Goal: Check status: Check status

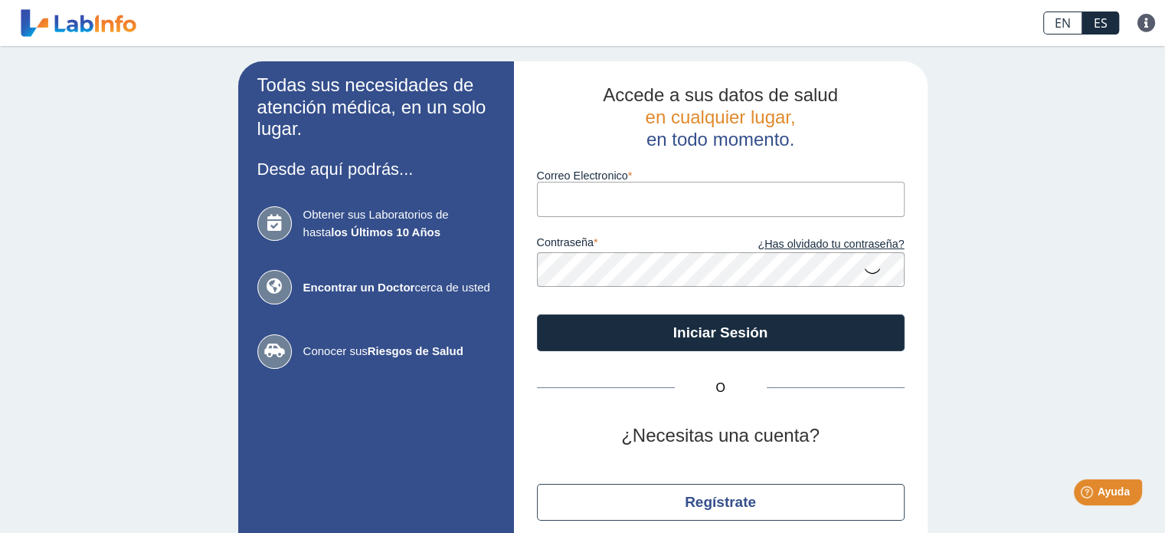
click at [552, 195] on input "Correo Electronico" at bounding box center [721, 199] width 368 height 34
type input "[EMAIL_ADDRESS][DOMAIN_NAME]"
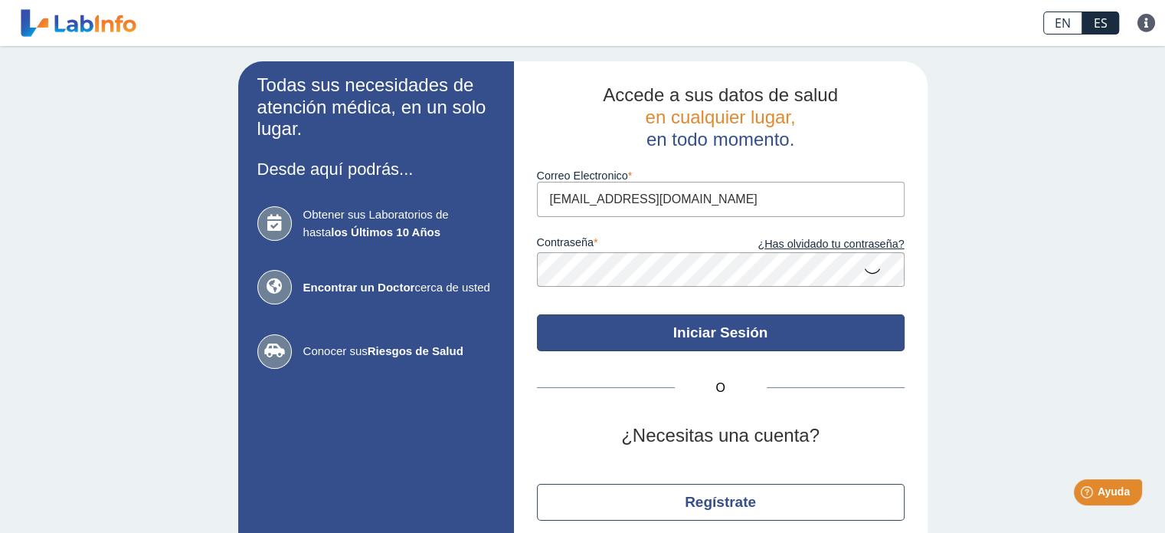
click at [702, 338] on button "Iniciar Sesión" at bounding box center [721, 332] width 368 height 37
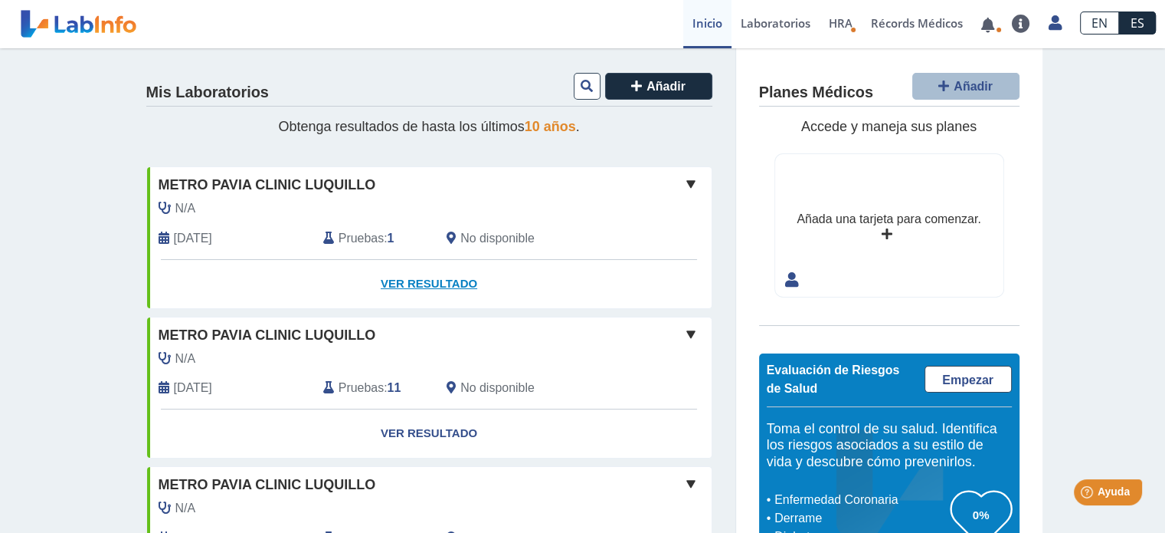
click at [438, 280] on link "Ver Resultado" at bounding box center [429, 284] width 565 height 48
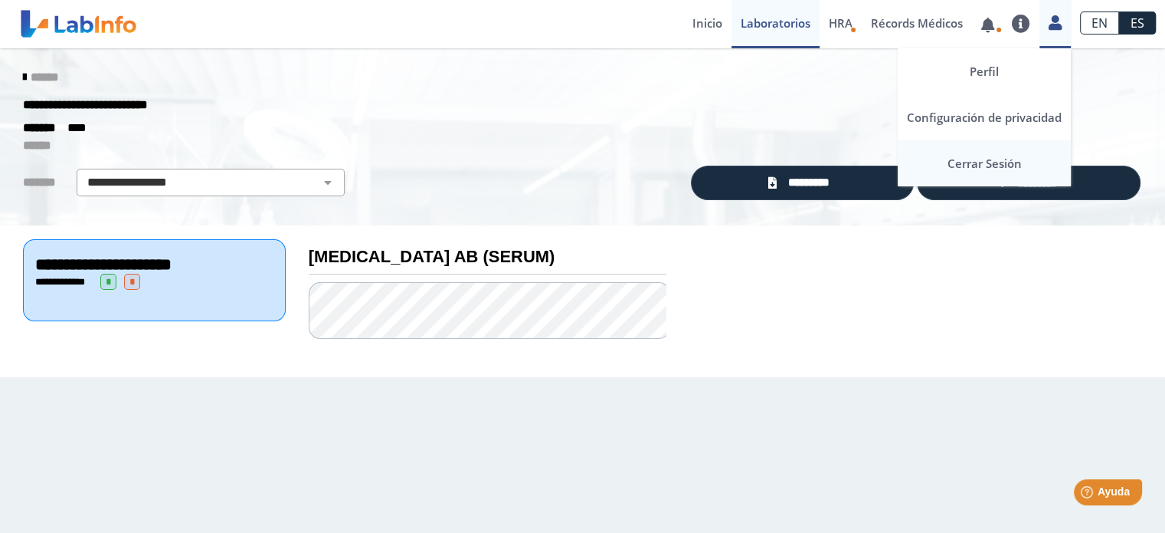
click at [1005, 158] on link "Cerrar Sesión" at bounding box center [984, 163] width 173 height 46
